Goal: Obtain resource: Download file/media

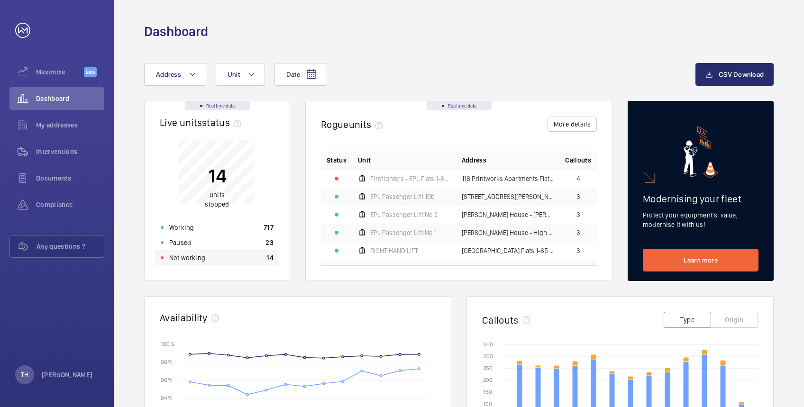
click at [191, 255] on p "Not working" at bounding box center [187, 257] width 36 height 9
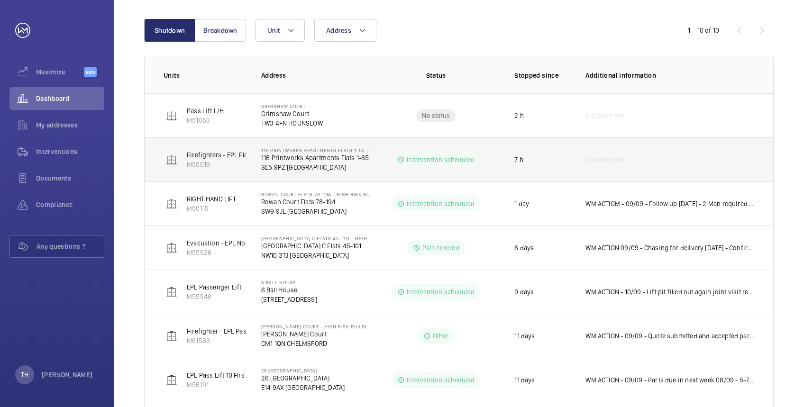
scroll to position [83, 0]
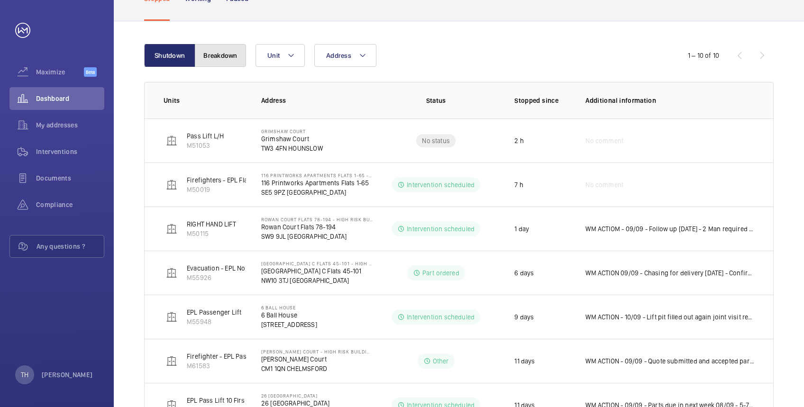
click at [218, 52] on button "Breakdown" at bounding box center [220, 55] width 51 height 23
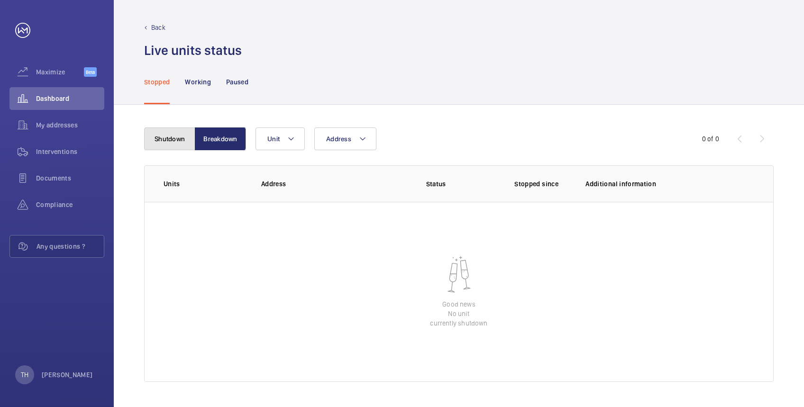
click at [169, 136] on button "Shutdown" at bounding box center [169, 138] width 51 height 23
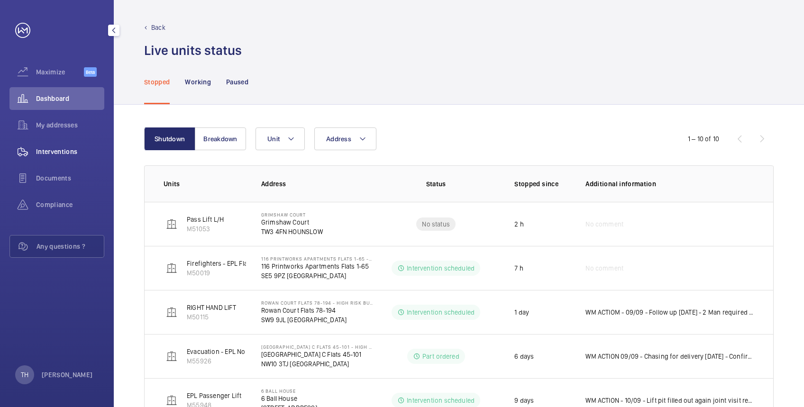
click at [69, 149] on span "Interventions" at bounding box center [70, 151] width 68 height 9
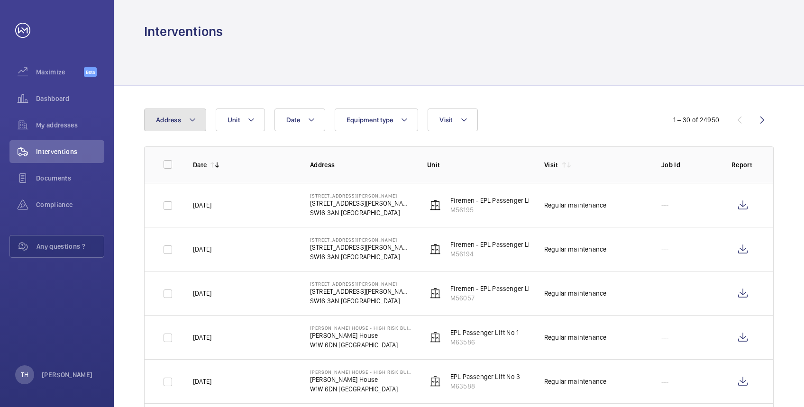
click at [193, 118] on mat-icon at bounding box center [193, 119] width 8 height 11
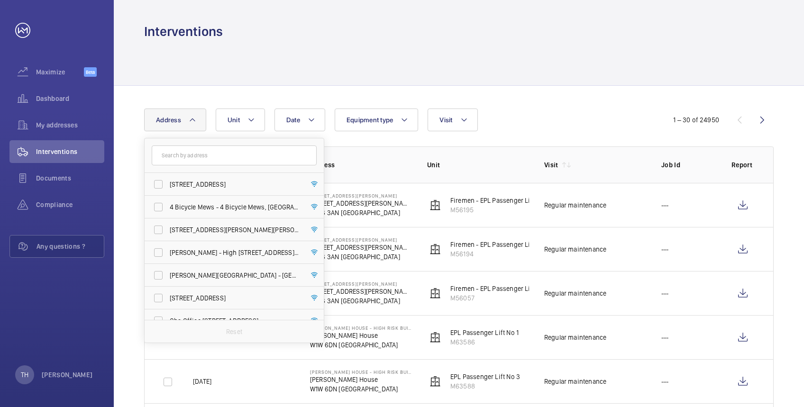
click at [193, 152] on input "text" at bounding box center [234, 156] width 165 height 20
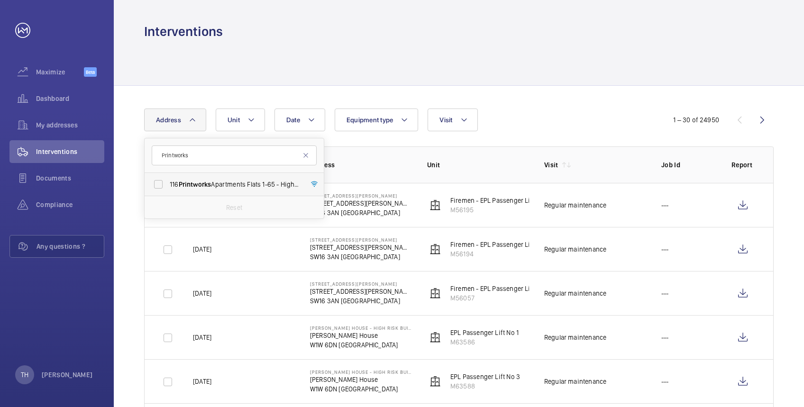
type input "Printworks"
click at [199, 179] on label "116 Printworks Apartments Flats 1-65 - High Risk Building - 116 Printworks Apar…" at bounding box center [227, 184] width 165 height 23
click at [168, 179] on input "116 Printworks Apartments Flats 1-65 - High Risk Building - 116 Printworks Apar…" at bounding box center [158, 184] width 19 height 19
checkbox input "true"
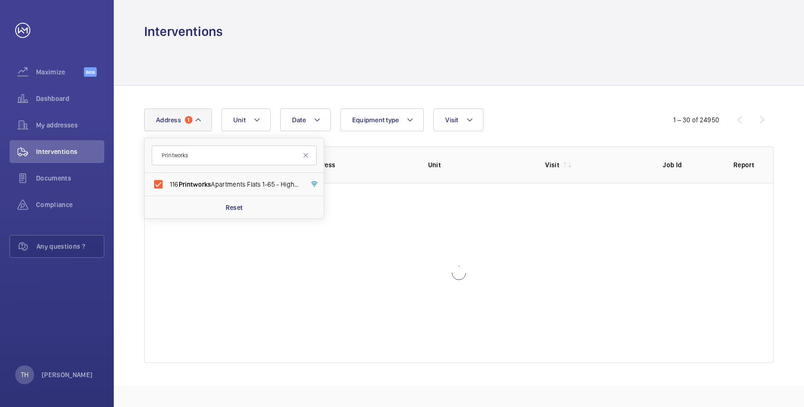
click at [293, 27] on div "Interventions" at bounding box center [458, 32] width 629 height 18
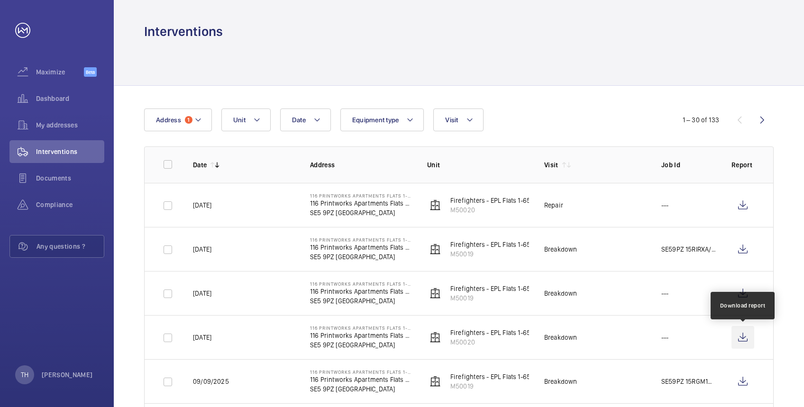
click at [744, 337] on wm-front-icon-button at bounding box center [742, 337] width 23 height 23
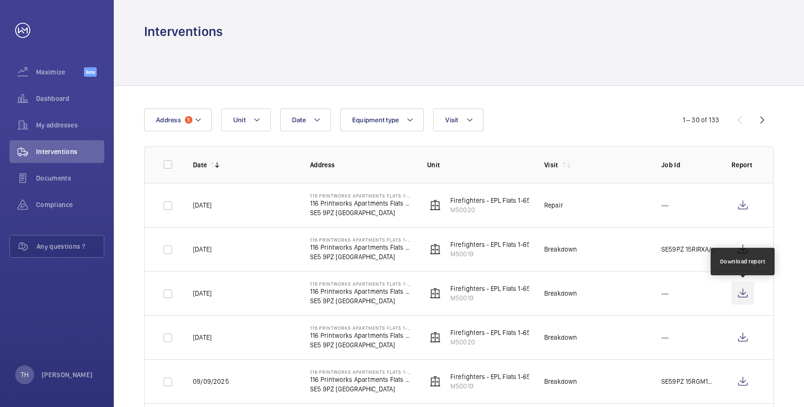
click at [738, 293] on wm-front-icon-button at bounding box center [742, 293] width 23 height 23
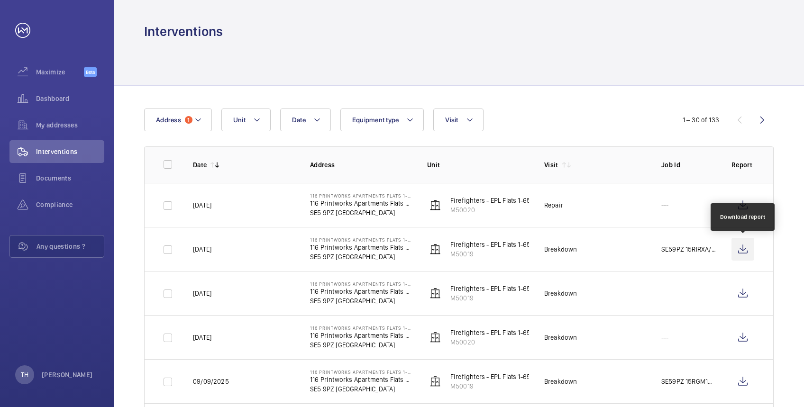
click at [741, 253] on wm-front-icon-button at bounding box center [742, 249] width 23 height 23
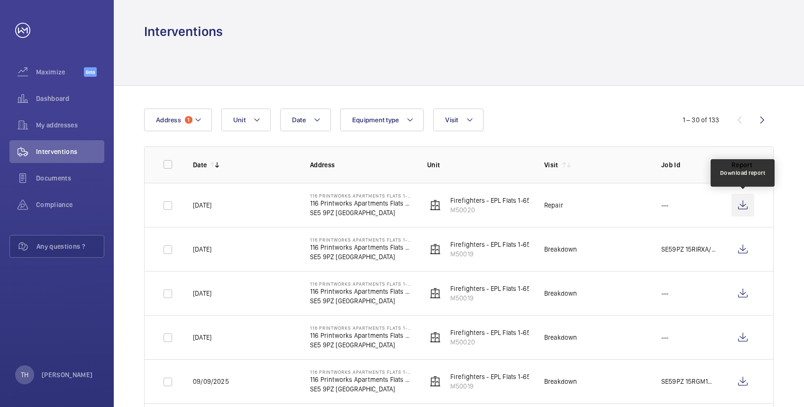
click at [743, 201] on wm-front-icon-button at bounding box center [742, 205] width 23 height 23
